Goal: Task Accomplishment & Management: Use online tool/utility

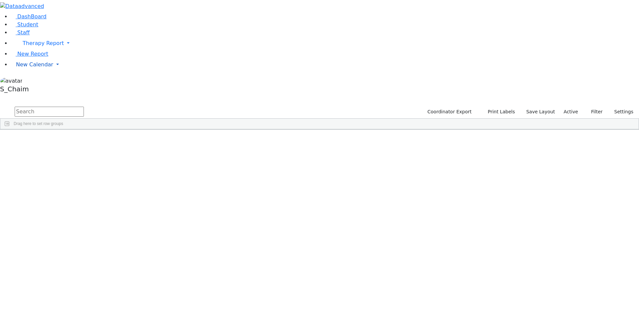
click at [28, 46] on span "New Calendar" at bounding box center [43, 43] width 41 height 6
click at [31, 81] on span "Calendar" at bounding box center [26, 78] width 24 height 6
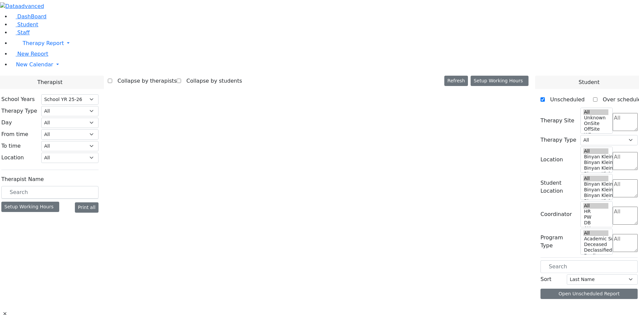
select select "212"
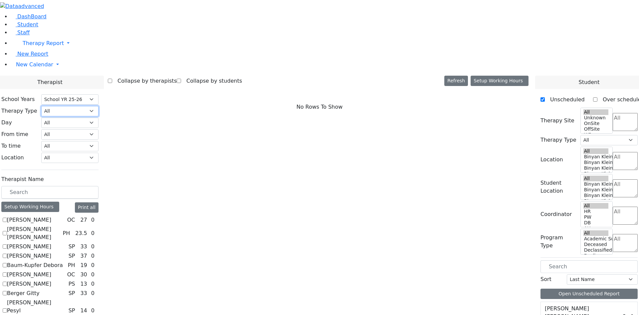
click at [99, 106] on select "All Psych Hearing Vision Speech Physical Occupational" at bounding box center [69, 111] width 57 height 10
select select "2"
click at [99, 106] on select "All Psych Hearing Vision Speech Physical Occupational" at bounding box center [69, 111] width 57 height 10
select select "2"
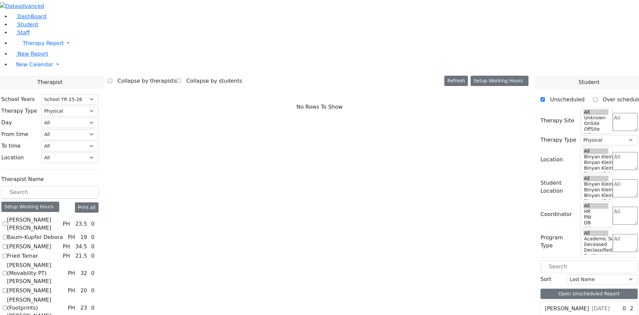
checkbox input "true"
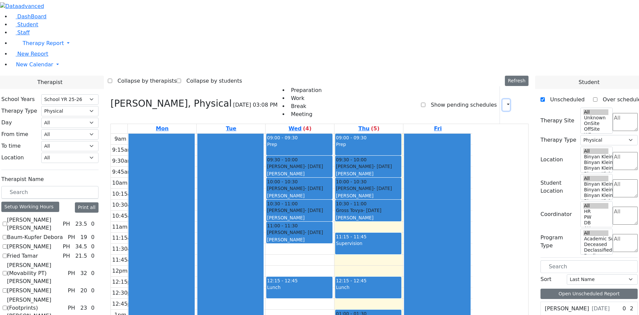
click at [504, 102] on icon "button" at bounding box center [504, 105] width 0 height 6
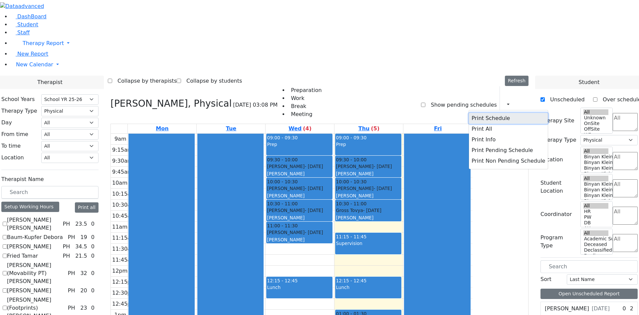
click at [476, 113] on button "Print Schedule" at bounding box center [508, 118] width 79 height 11
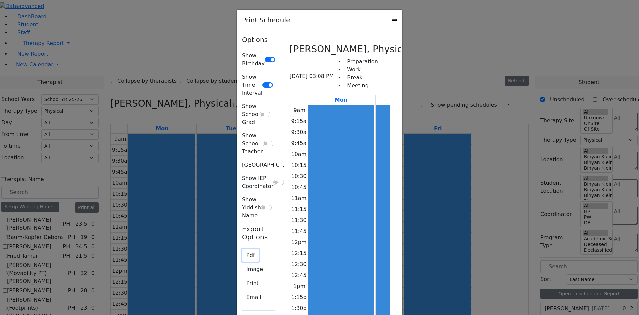
click at [242, 249] on button "Pdf" at bounding box center [250, 255] width 17 height 13
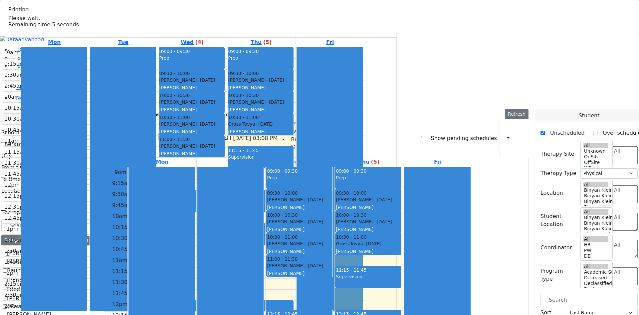
select select "212"
select select "2"
